Goal: Find specific page/section: Find specific page/section

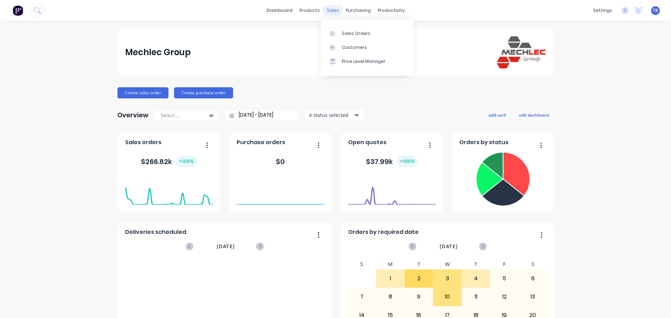
click at [330, 12] on div "sales" at bounding box center [332, 10] width 19 height 10
click at [358, 35] on div "Sales Orders" at bounding box center [356, 33] width 29 height 6
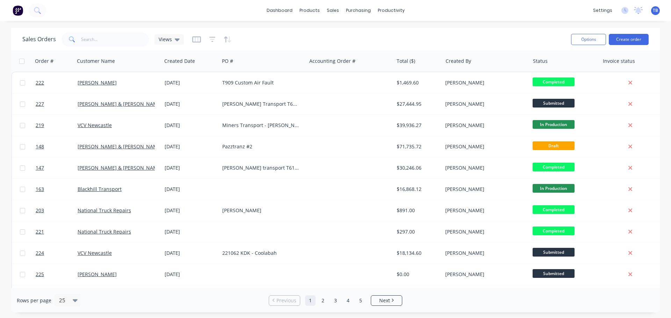
click at [73, 42] on icon at bounding box center [72, 39] width 6 height 6
click at [112, 34] on input "text" at bounding box center [115, 39] width 68 height 14
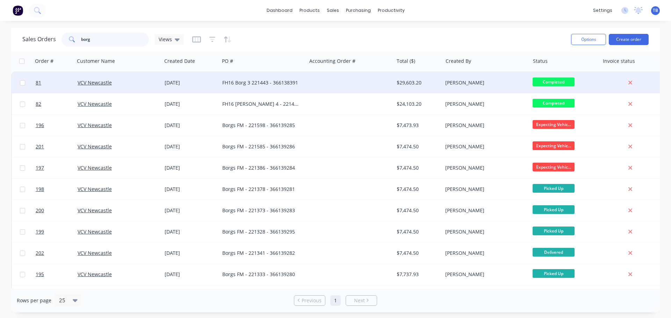
type input "borg"
click at [245, 81] on div "FH16 Borg 3 221443 - 366138391" at bounding box center [261, 82] width 78 height 7
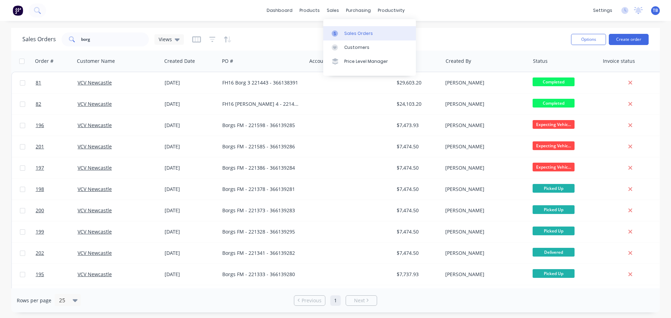
click at [338, 28] on link "Sales Orders" at bounding box center [369, 33] width 93 height 14
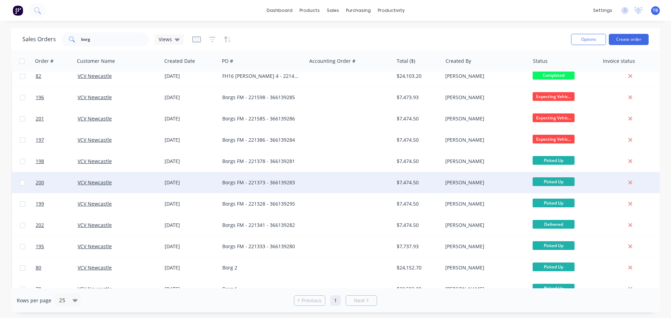
scroll to position [42, 0]
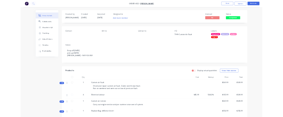
scroll to position [140, 0]
